Goal: Information Seeking & Learning: Check status

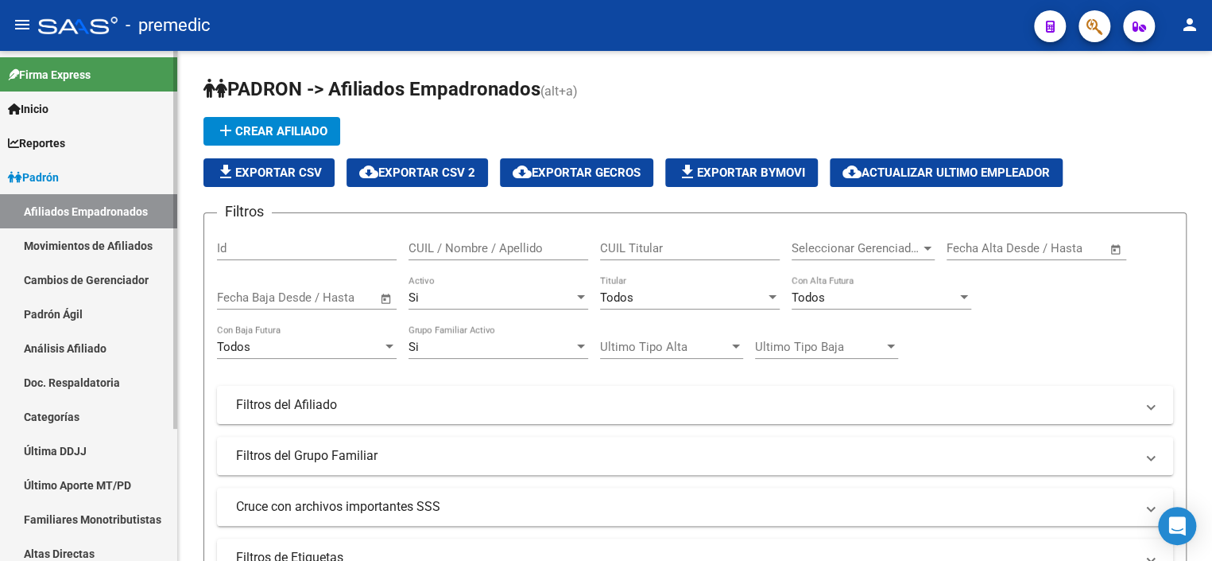
click at [96, 295] on link "Cambios de Gerenciador" at bounding box center [88, 279] width 177 height 34
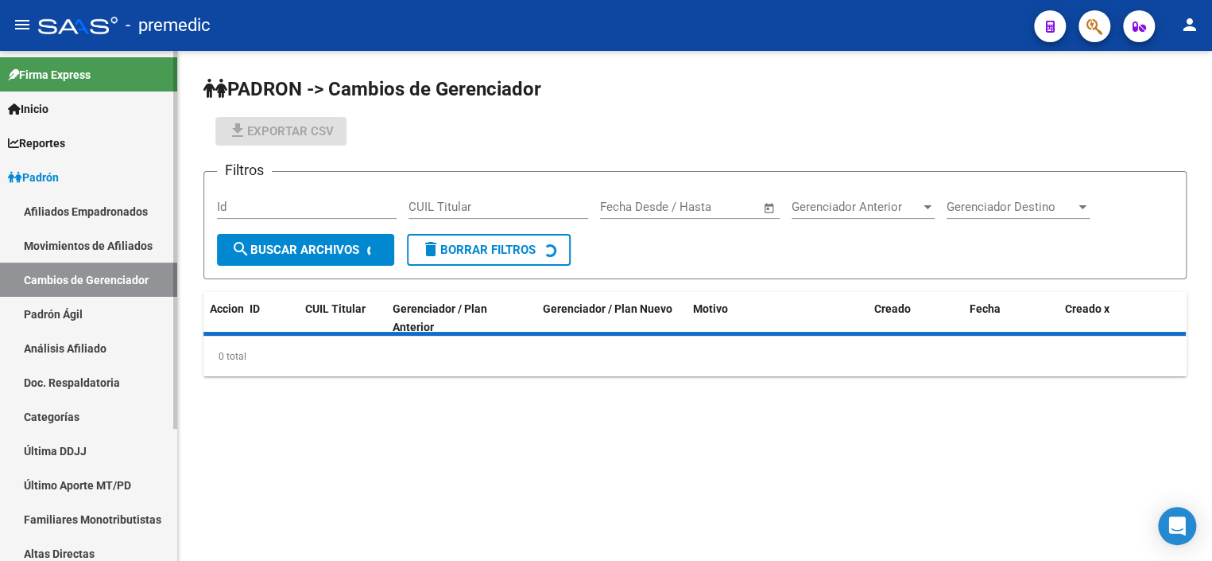
click at [93, 313] on link "Padrón Ágil" at bounding box center [88, 314] width 177 height 34
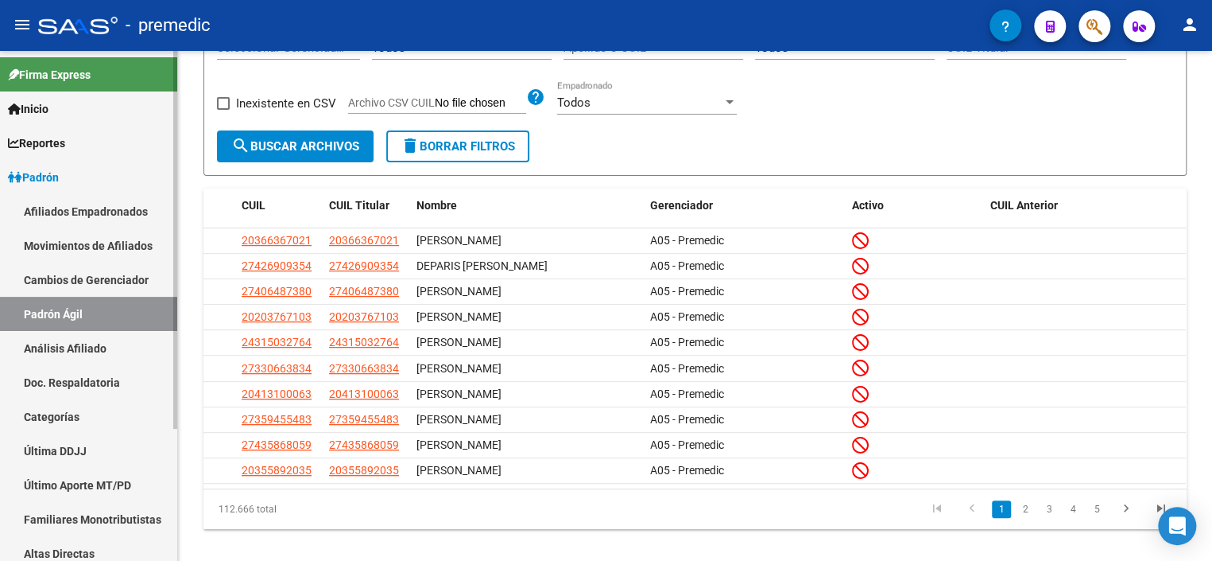
scroll to position [80, 0]
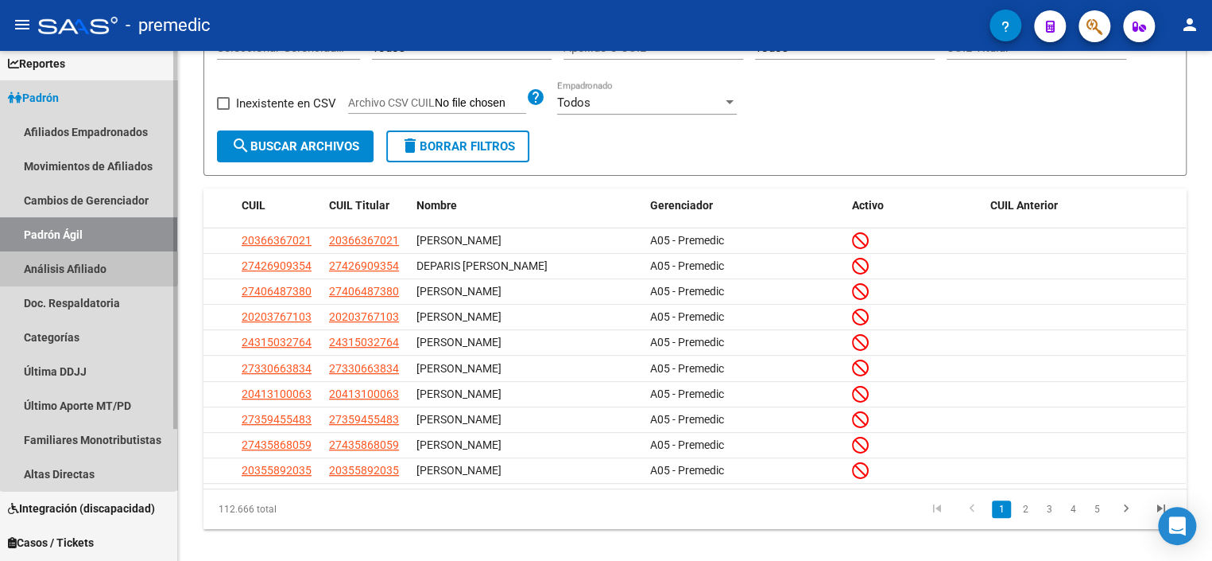
click at [88, 255] on link "Análisis Afiliado" at bounding box center [88, 268] width 177 height 34
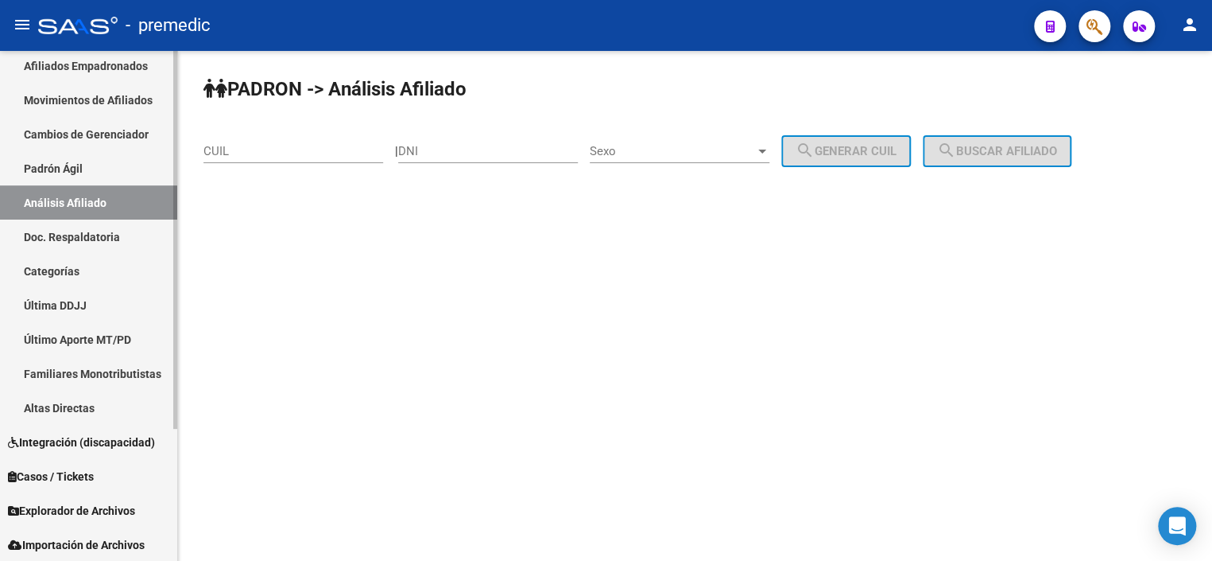
scroll to position [180, 0]
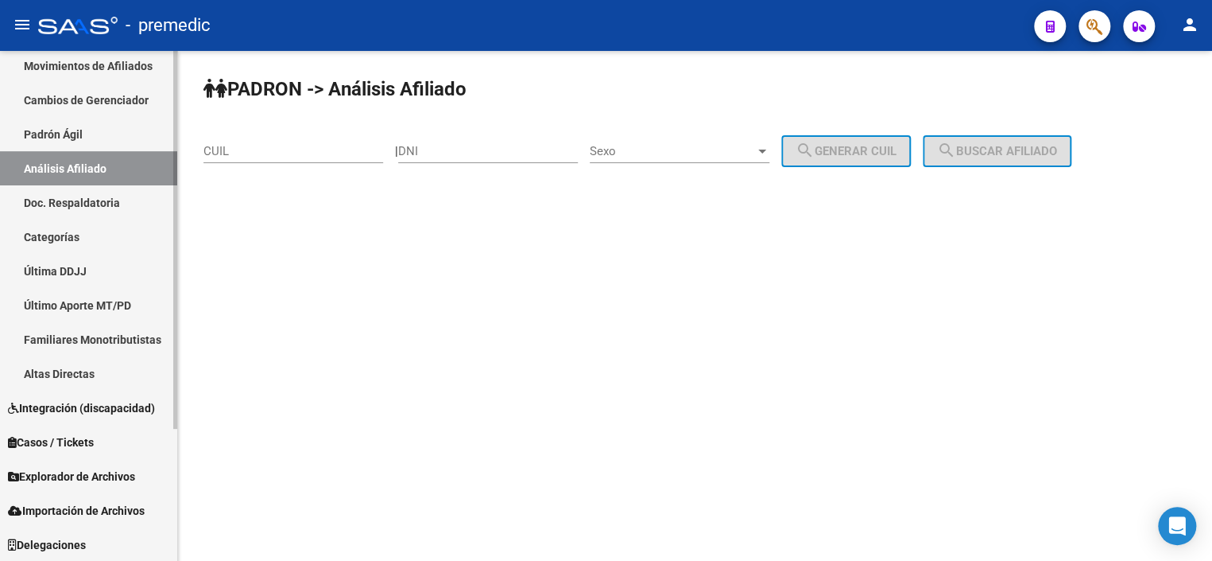
click at [87, 481] on span "Explorador de Archivos" at bounding box center [71, 475] width 127 height 17
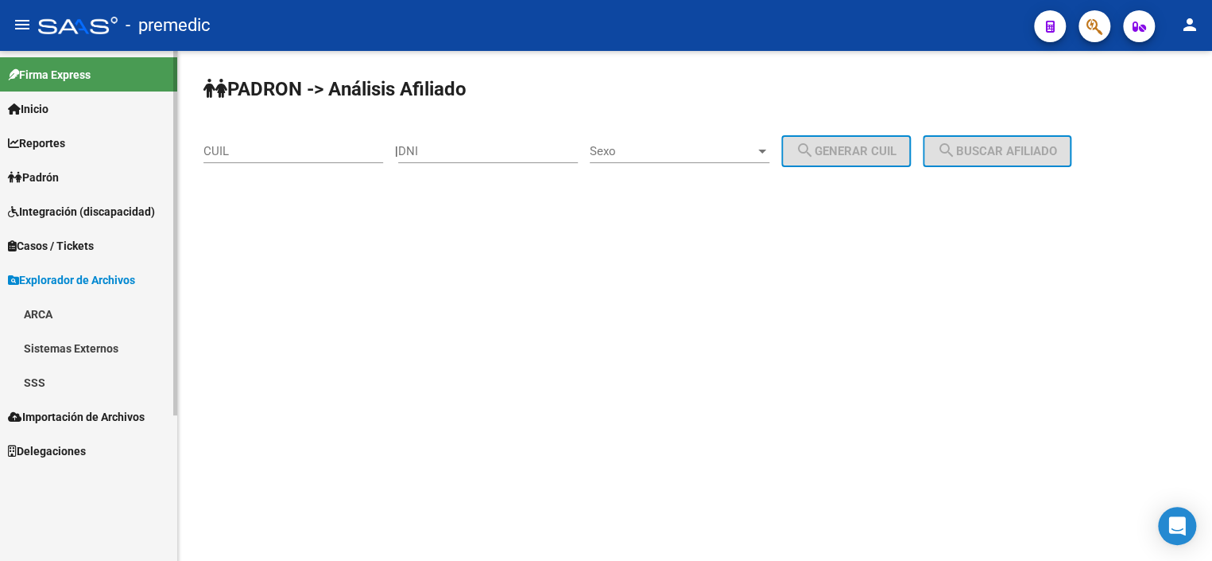
scroll to position [0, 0]
click at [53, 386] on link "SSS" at bounding box center [88, 382] width 177 height 34
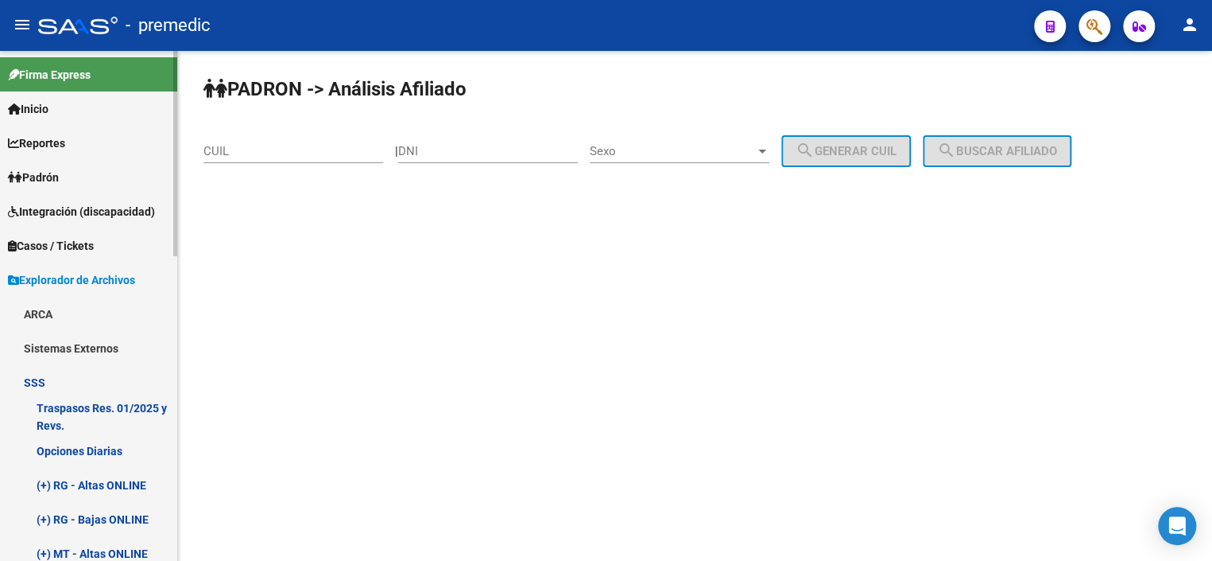
scroll to position [159, 0]
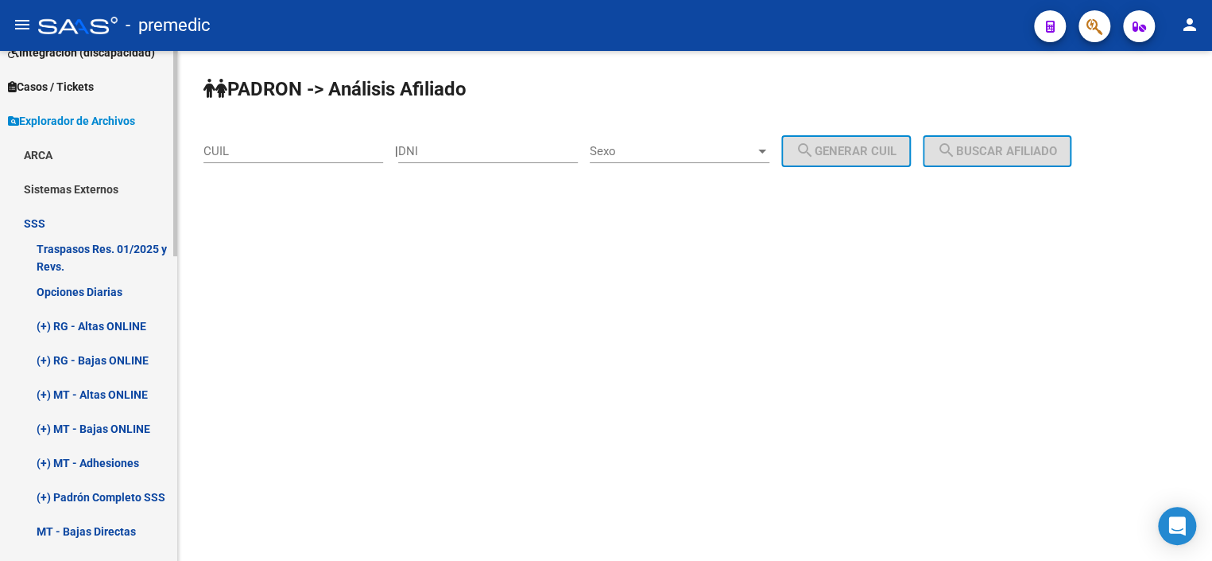
click at [76, 285] on link "Opciones Diarias" at bounding box center [88, 291] width 177 height 34
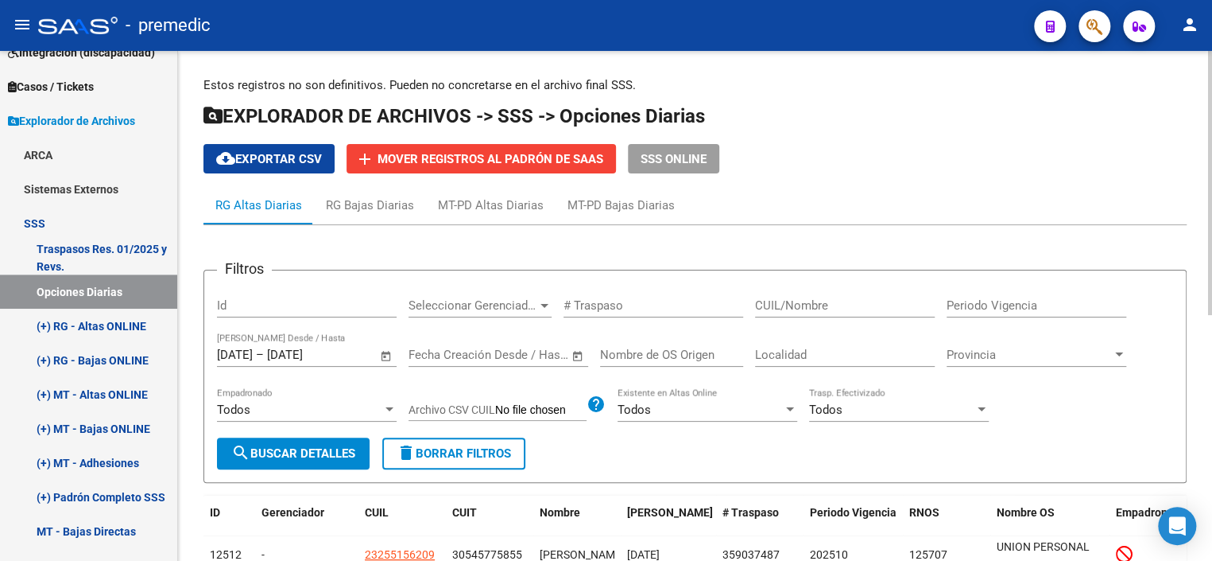
click at [382, 355] on span "Open calendar" at bounding box center [386, 355] width 38 height 38
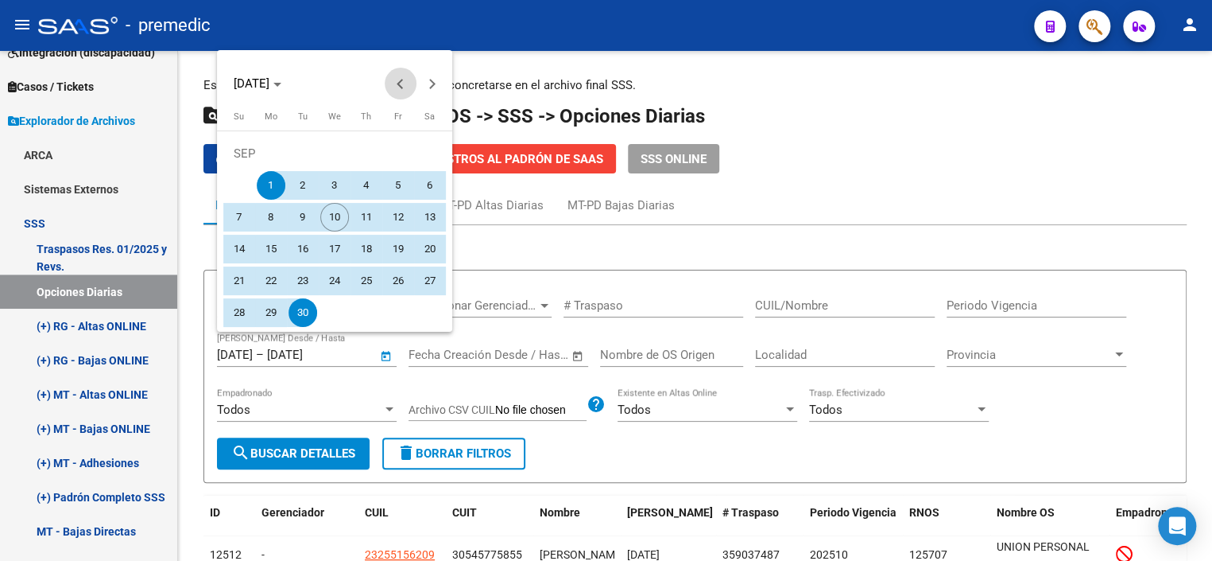
click at [397, 93] on span "Previous month" at bounding box center [401, 84] width 32 height 32
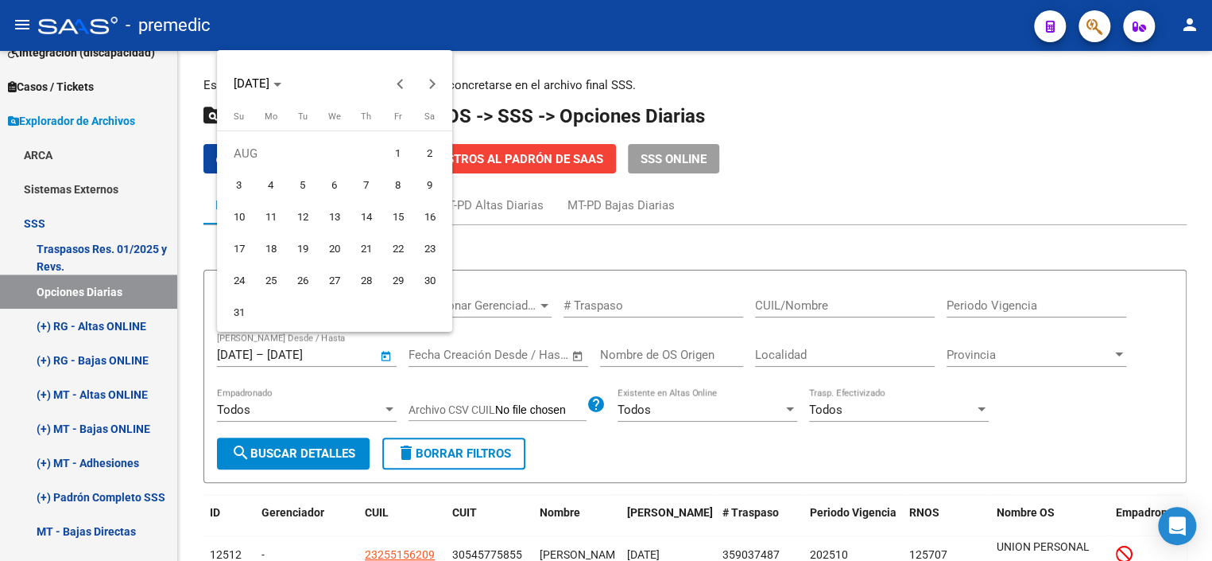
click at [389, 149] on span "1" at bounding box center [398, 153] width 29 height 29
type input "[DATE]"
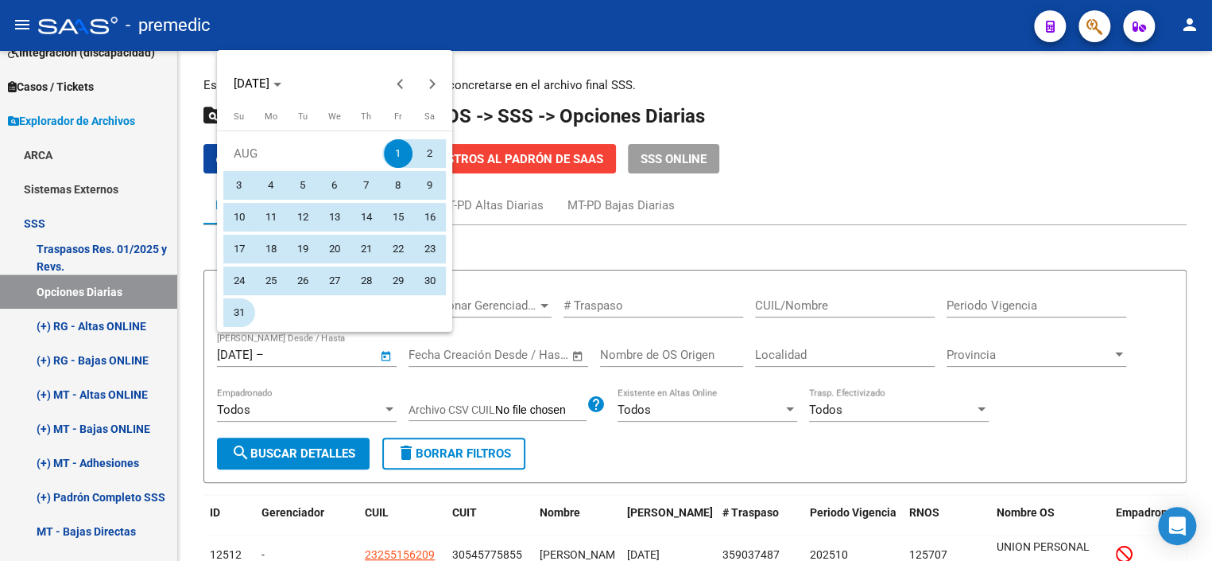
click at [240, 310] on span "31" at bounding box center [239, 312] width 29 height 29
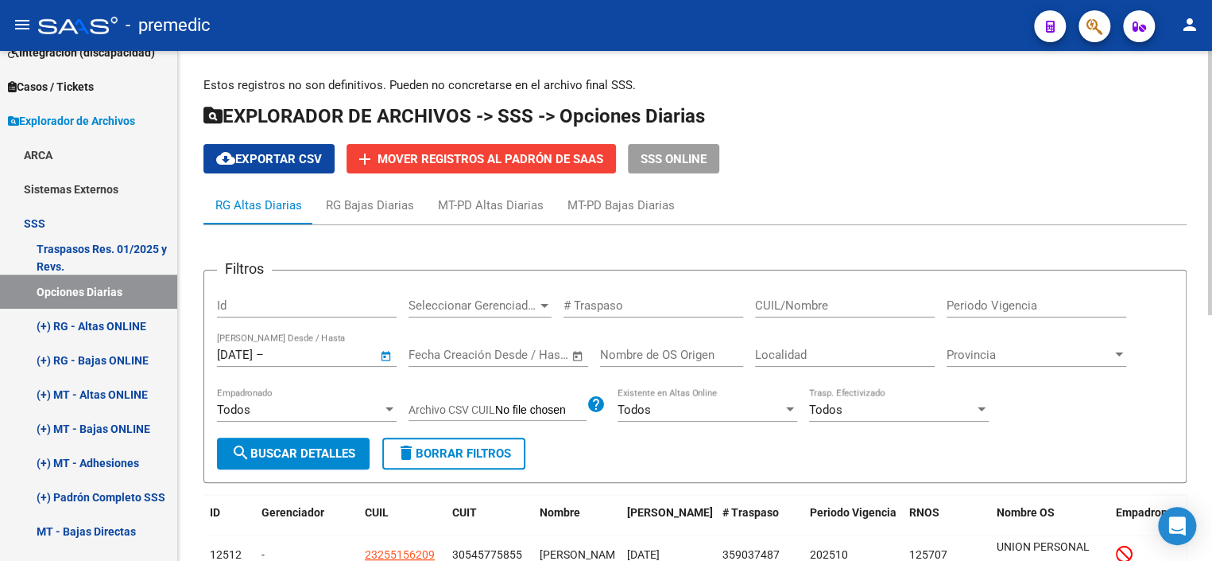
type input "[DATE]"
click at [287, 446] on span "search Buscar Detalles" at bounding box center [293, 453] width 124 height 14
click at [278, 163] on span "cloud_download Exportar CSV" at bounding box center [269, 159] width 106 height 14
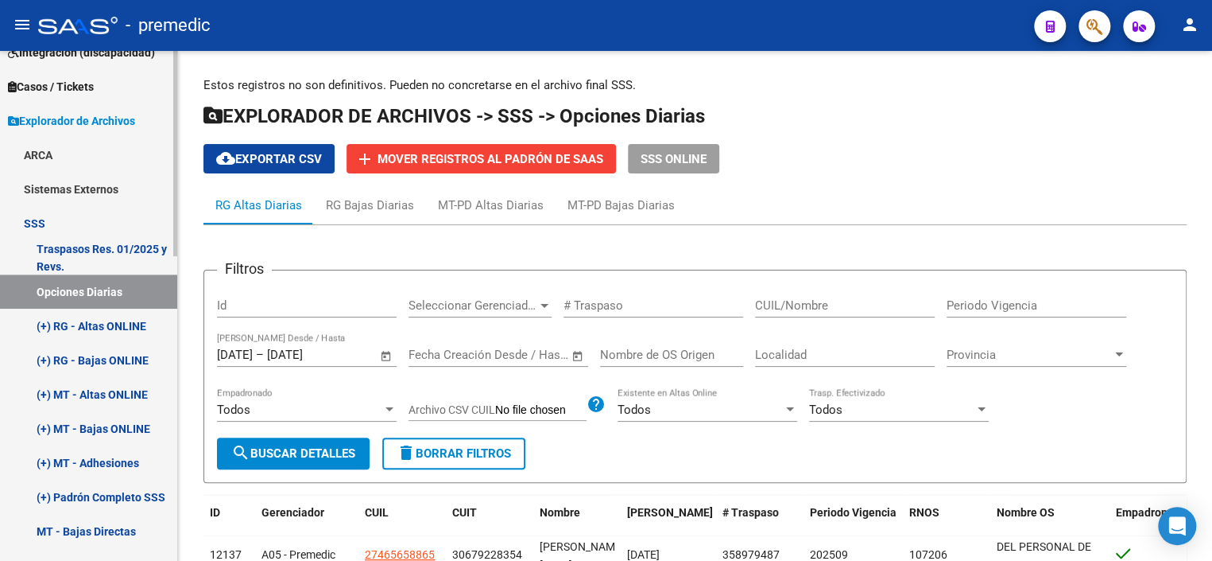
click at [104, 318] on link "(+) RG - Altas ONLINE" at bounding box center [88, 325] width 177 height 34
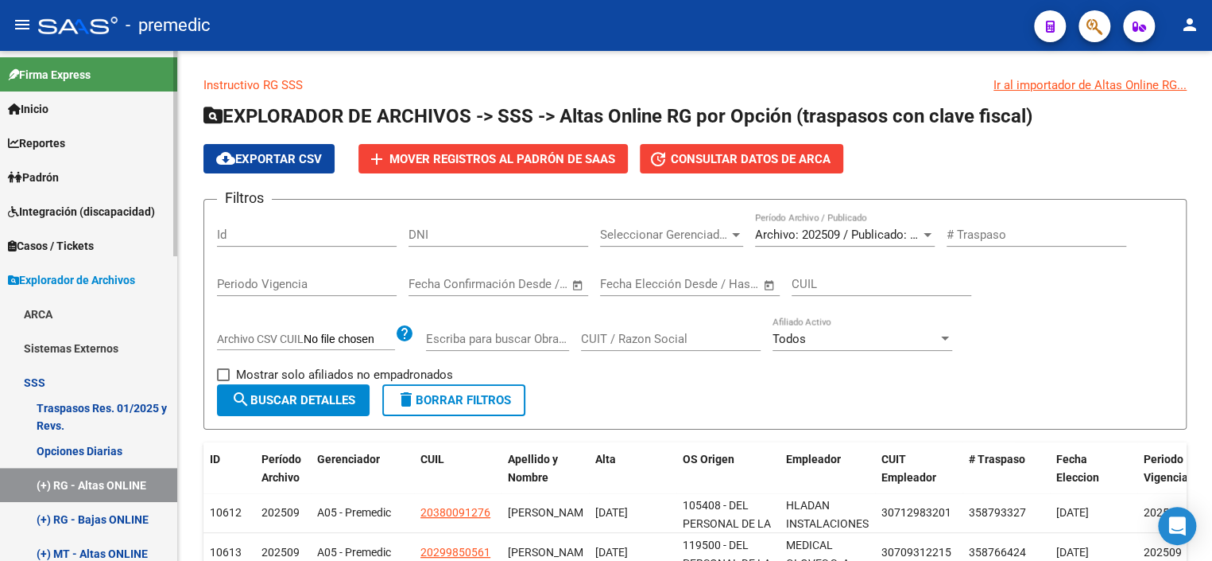
click at [68, 280] on span "Explorador de Archivos" at bounding box center [71, 279] width 127 height 17
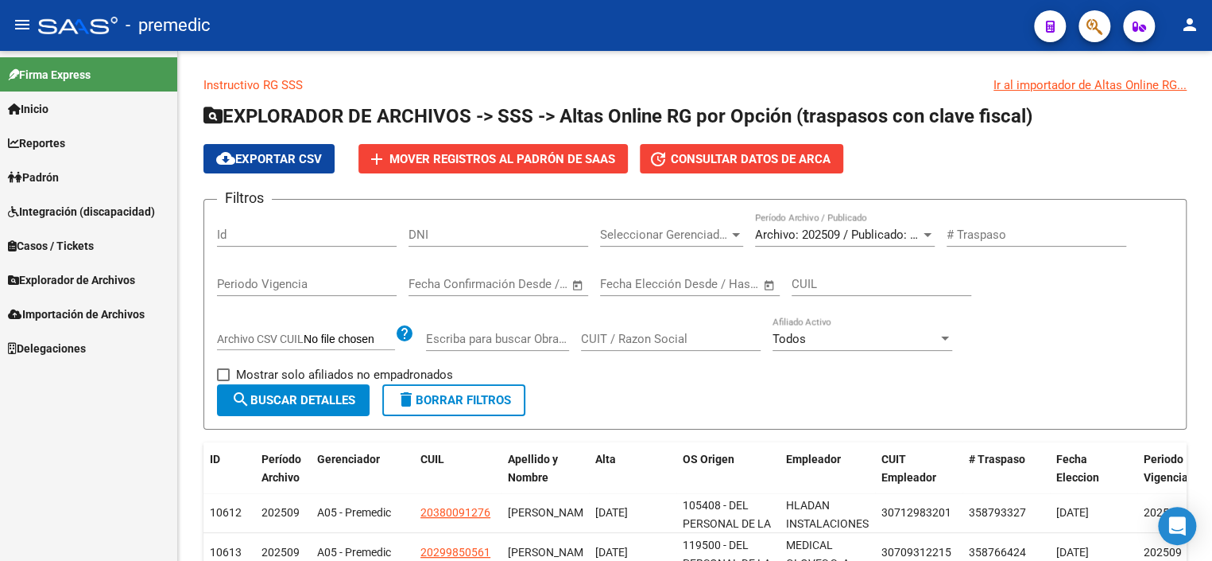
click at [75, 276] on span "Explorador de Archivos" at bounding box center [71, 279] width 127 height 17
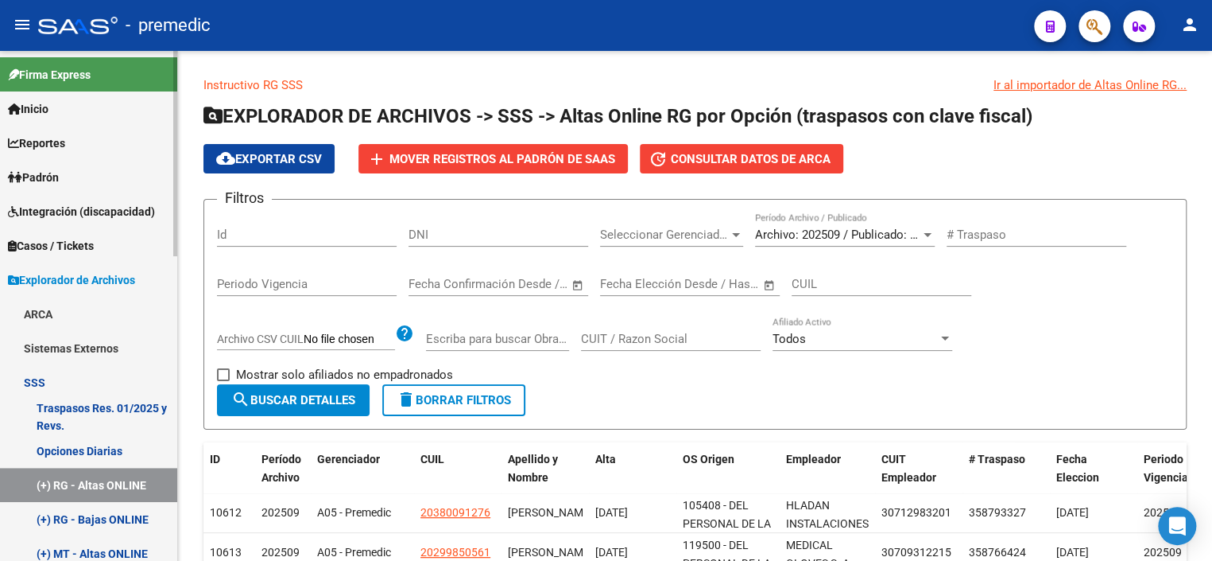
click at [52, 378] on link "SSS" at bounding box center [88, 382] width 177 height 34
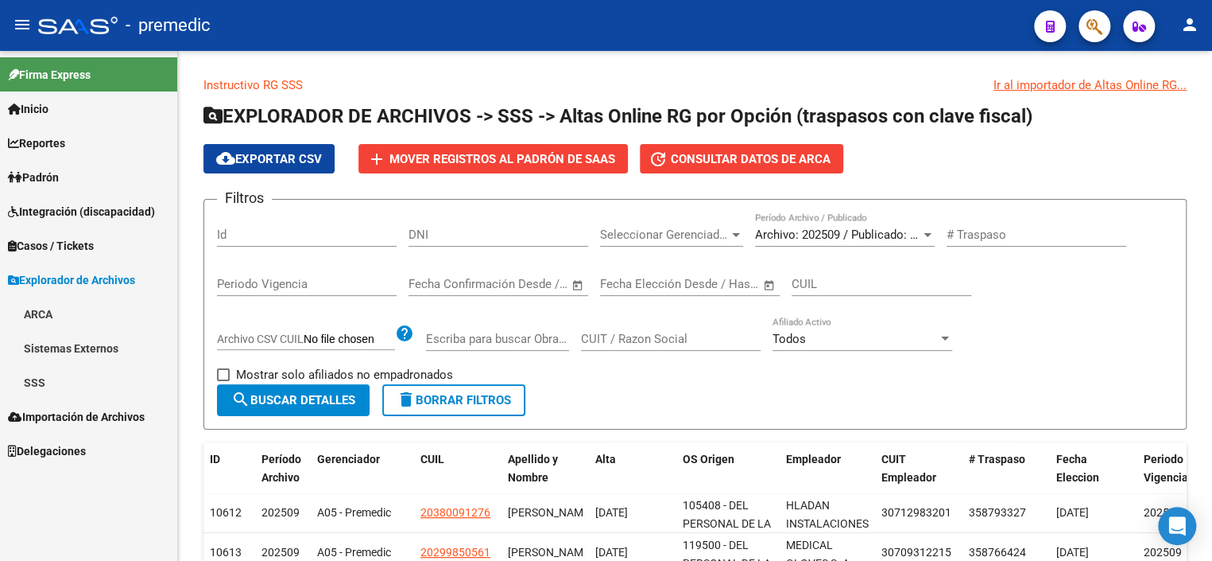
click at [70, 343] on link "Sistemas Externos" at bounding box center [88, 348] width 177 height 34
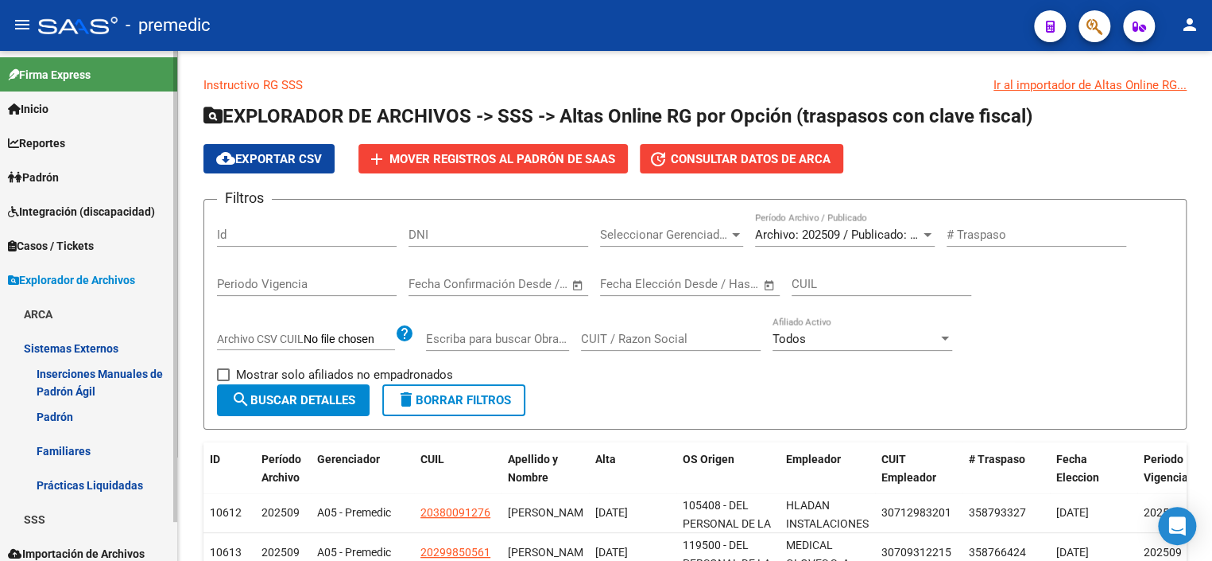
click at [69, 172] on link "Padrón" at bounding box center [88, 177] width 177 height 34
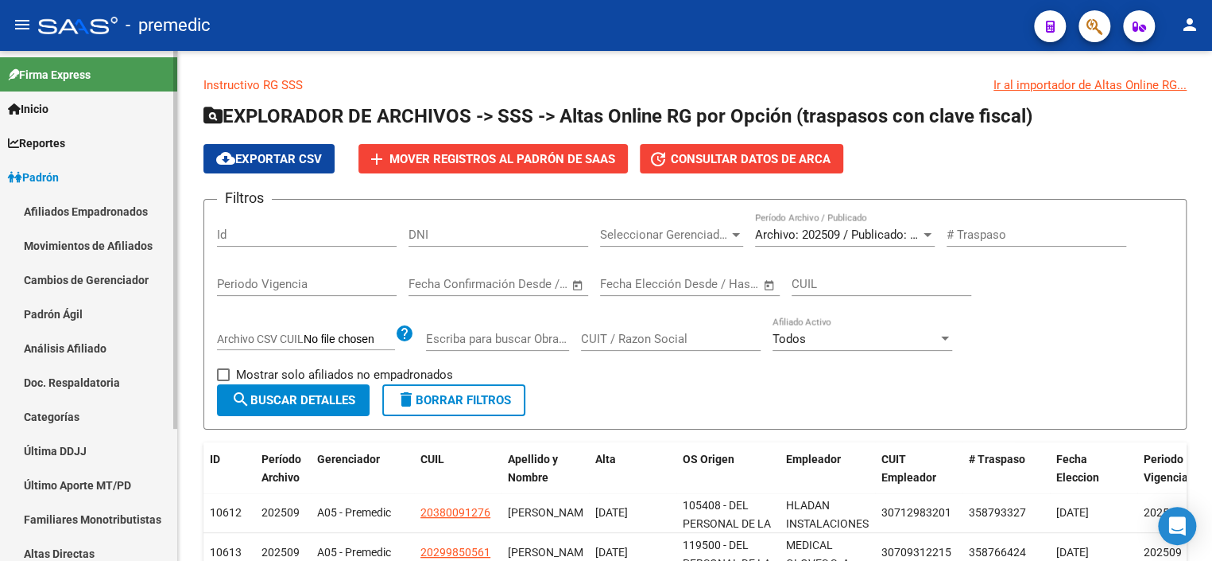
click at [73, 313] on link "Padrón Ágil" at bounding box center [88, 314] width 177 height 34
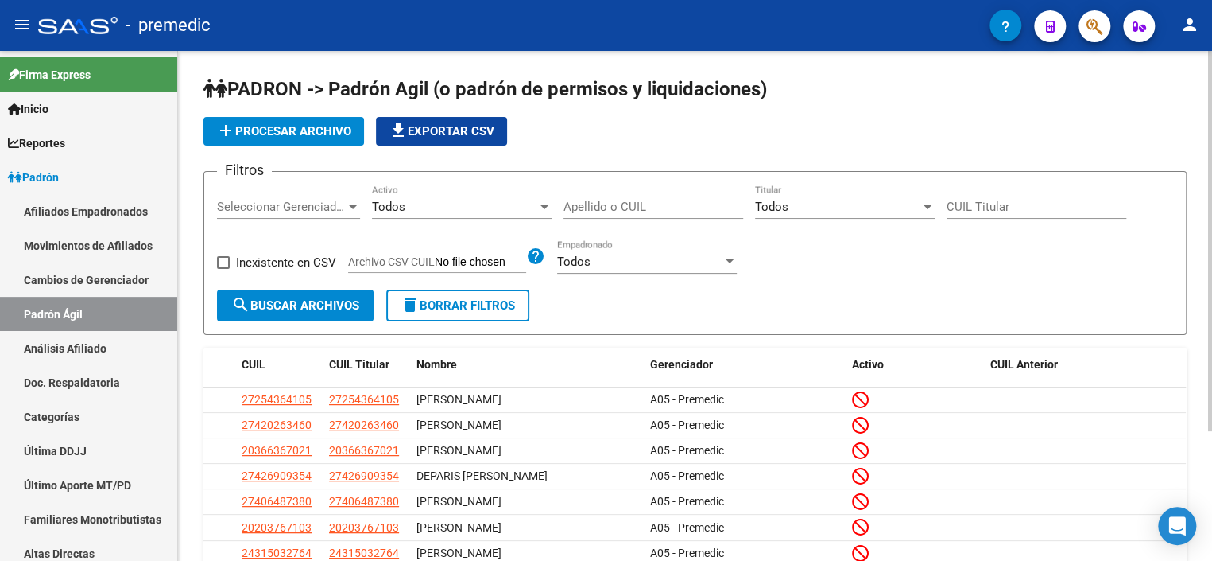
click at [584, 204] on input "Apellido o CUIL" at bounding box center [654, 207] width 180 height 14
paste input "27342275384"
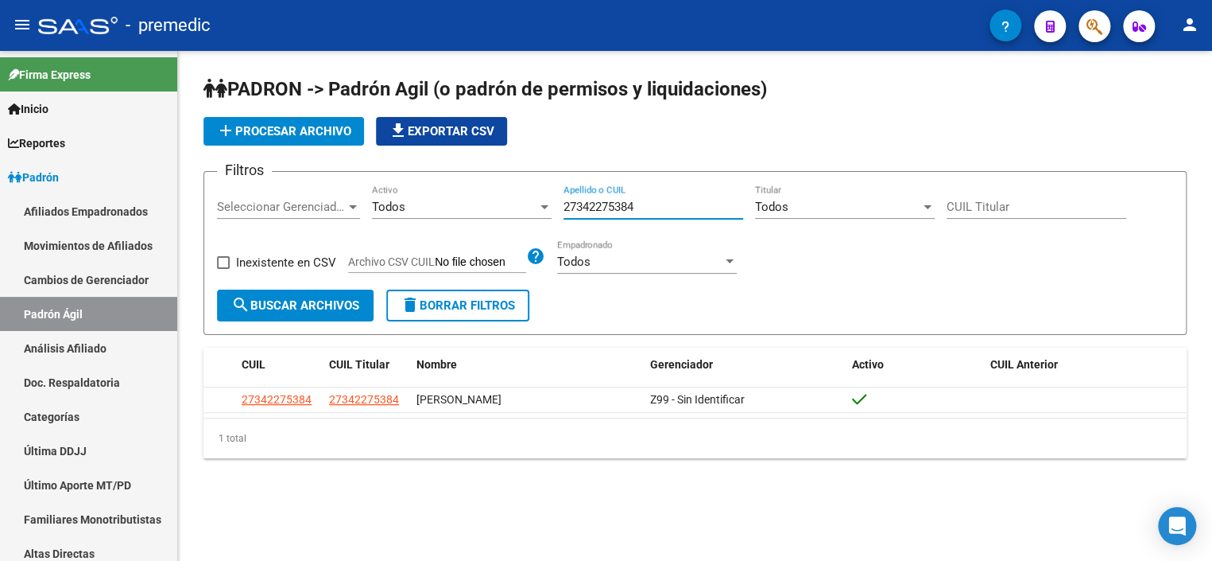
drag, startPoint x: 658, startPoint y: 204, endPoint x: 541, endPoint y: 204, distance: 116.9
click at [541, 204] on div "Filtros Seleccionar Gerenciador Seleccionar Gerenciador Todos Activo 2734227538…" at bounding box center [695, 236] width 956 height 105
click at [690, 201] on input "27342275384" at bounding box center [654, 207] width 180 height 14
paste input "3470638419"
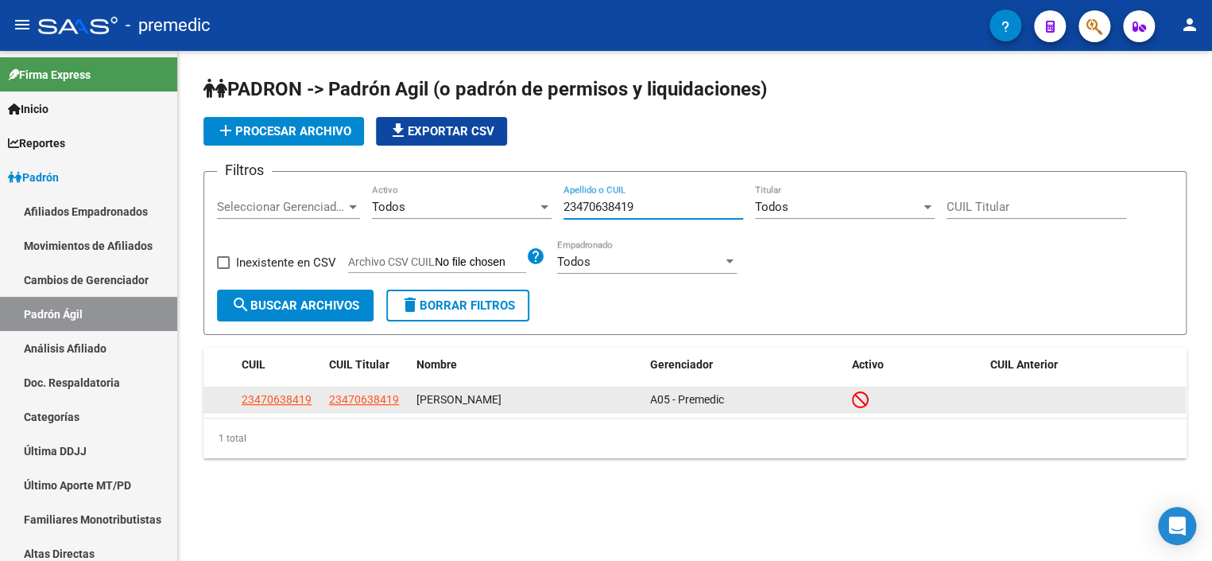
type input "23470638419"
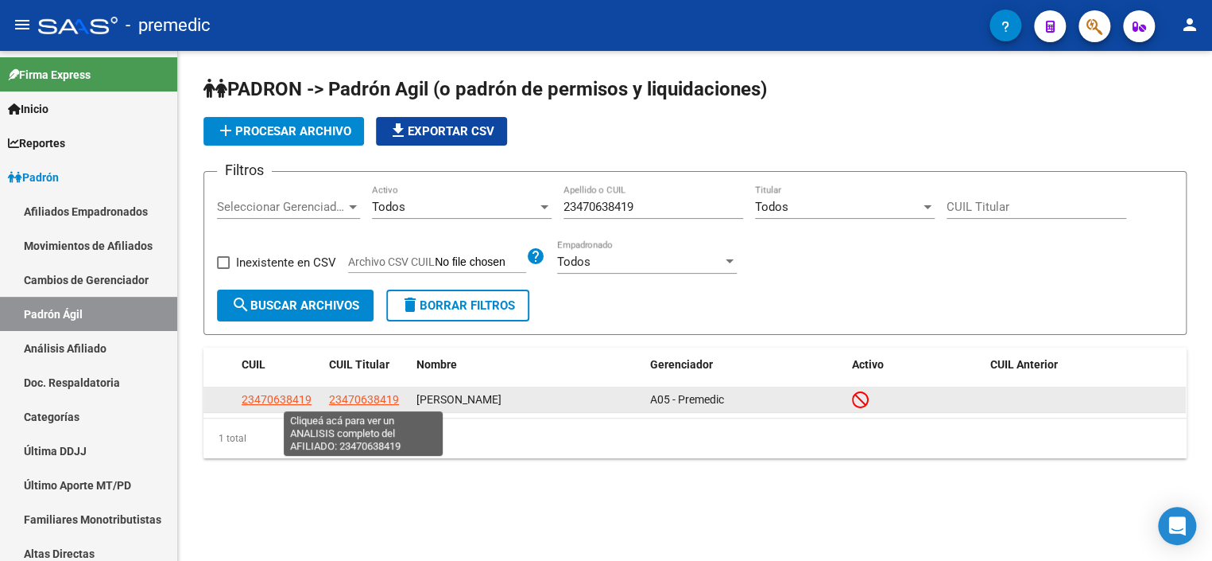
click at [397, 399] on span "23470638419" at bounding box center [364, 399] width 70 height 13
